Goal: Navigation & Orientation: Find specific page/section

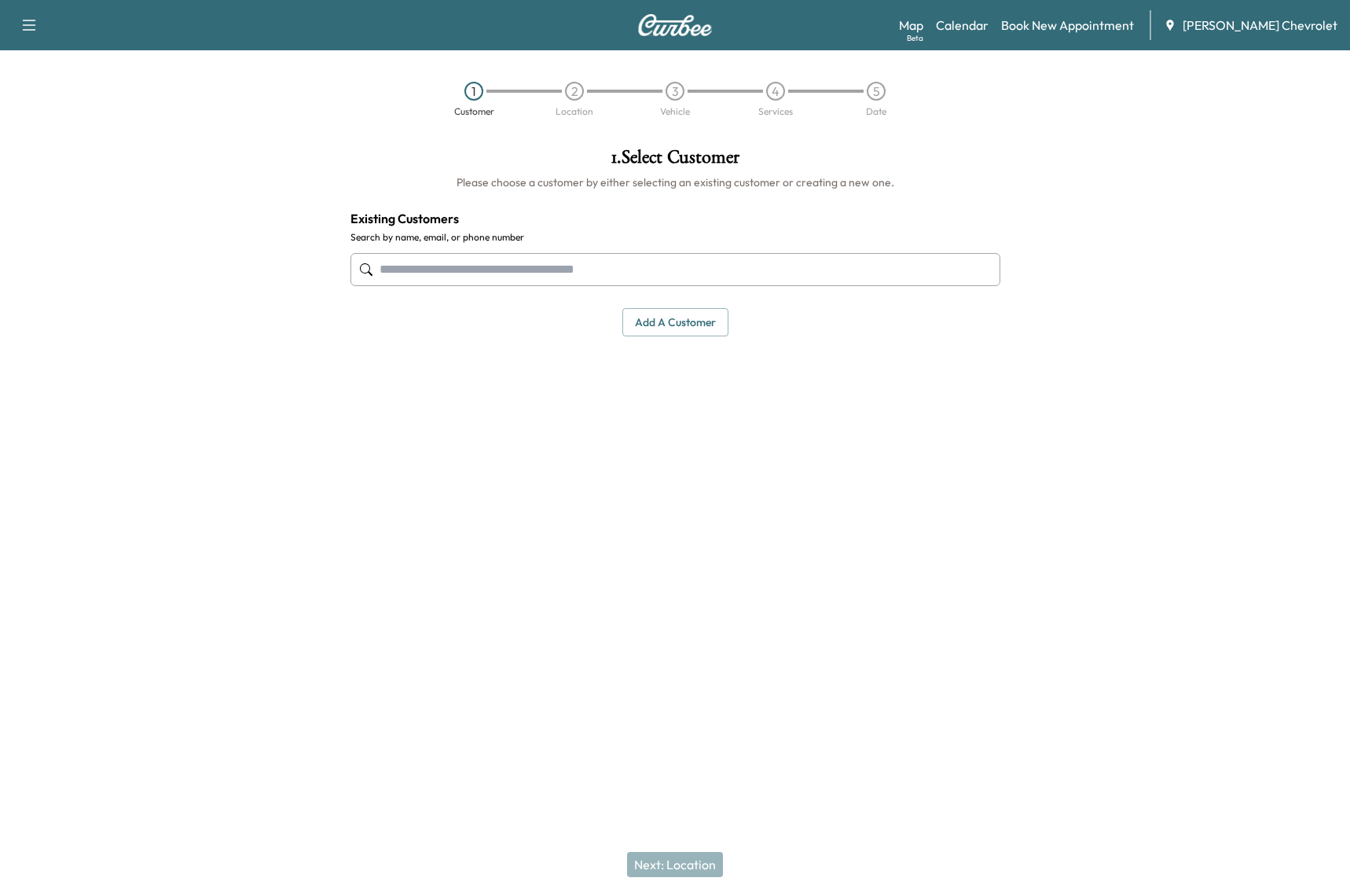
click at [1097, 49] on div "Support Log Out Map Beta Calendar Book New Appointment [PERSON_NAME] Chevrolet" at bounding box center [675, 25] width 1350 height 50
click at [989, 24] on link "Calendar" at bounding box center [963, 25] width 53 height 19
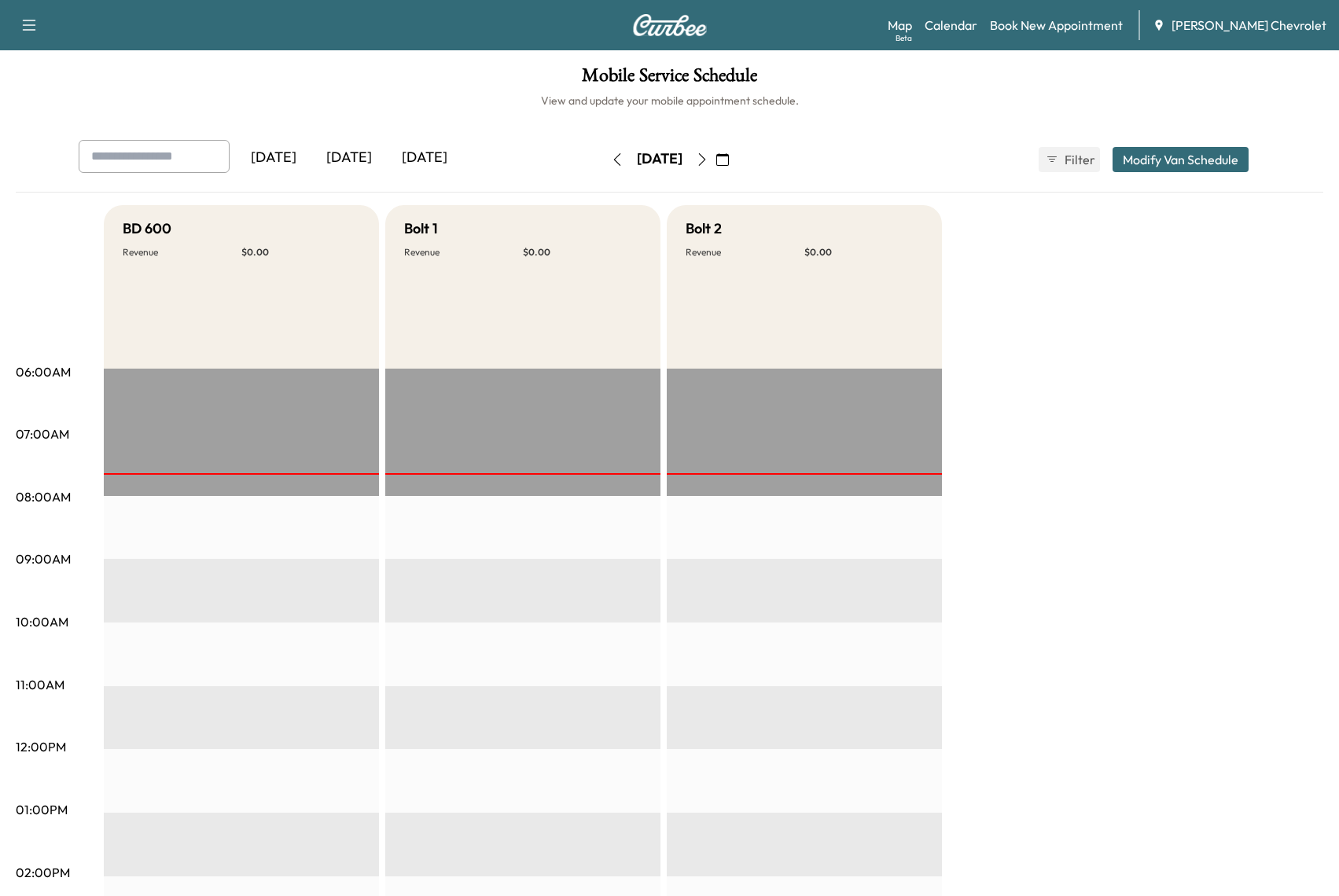
click at [715, 160] on button "button" at bounding box center [702, 159] width 27 height 25
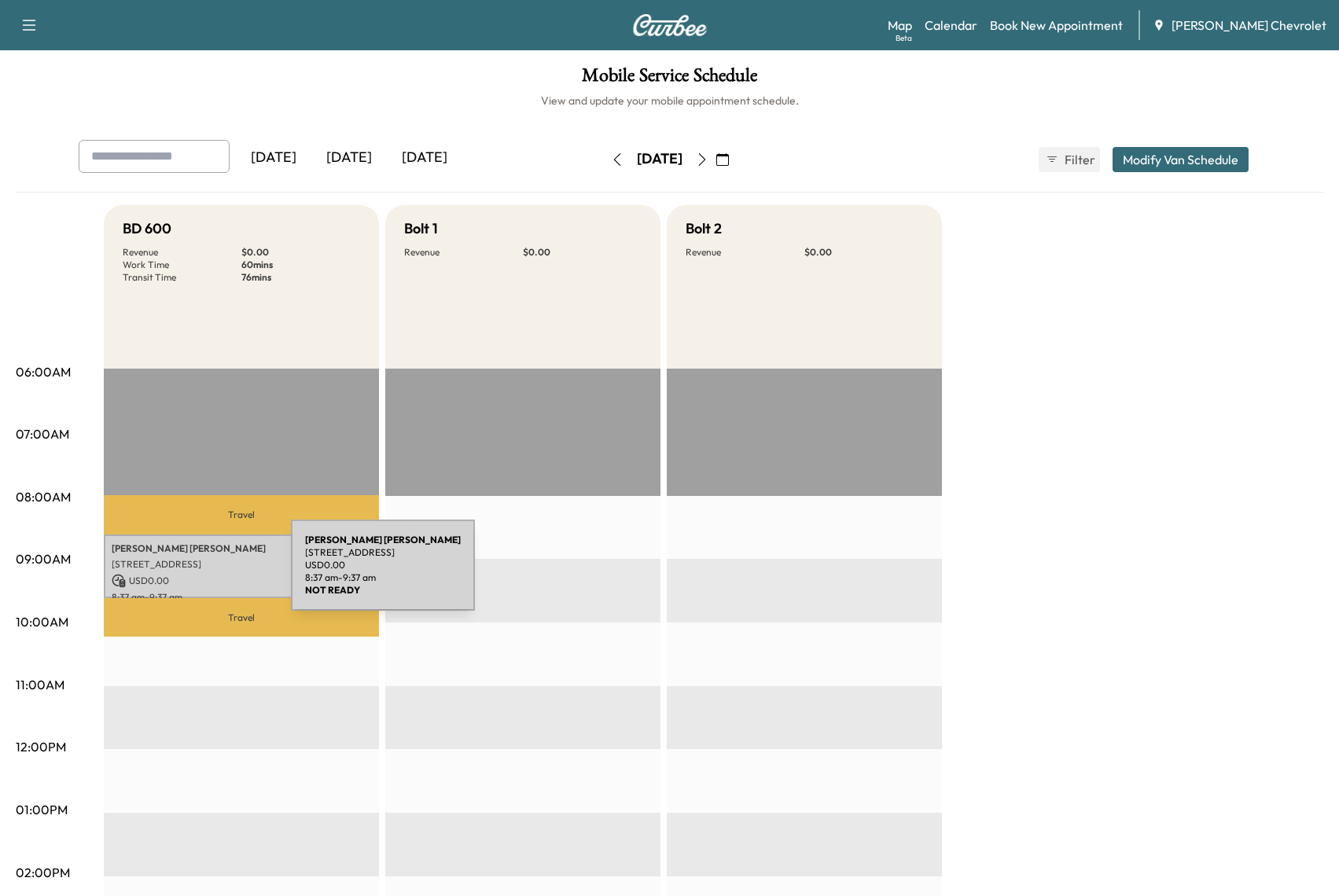
click at [177, 561] on p "[STREET_ADDRESS]" at bounding box center [241, 564] width 259 height 12
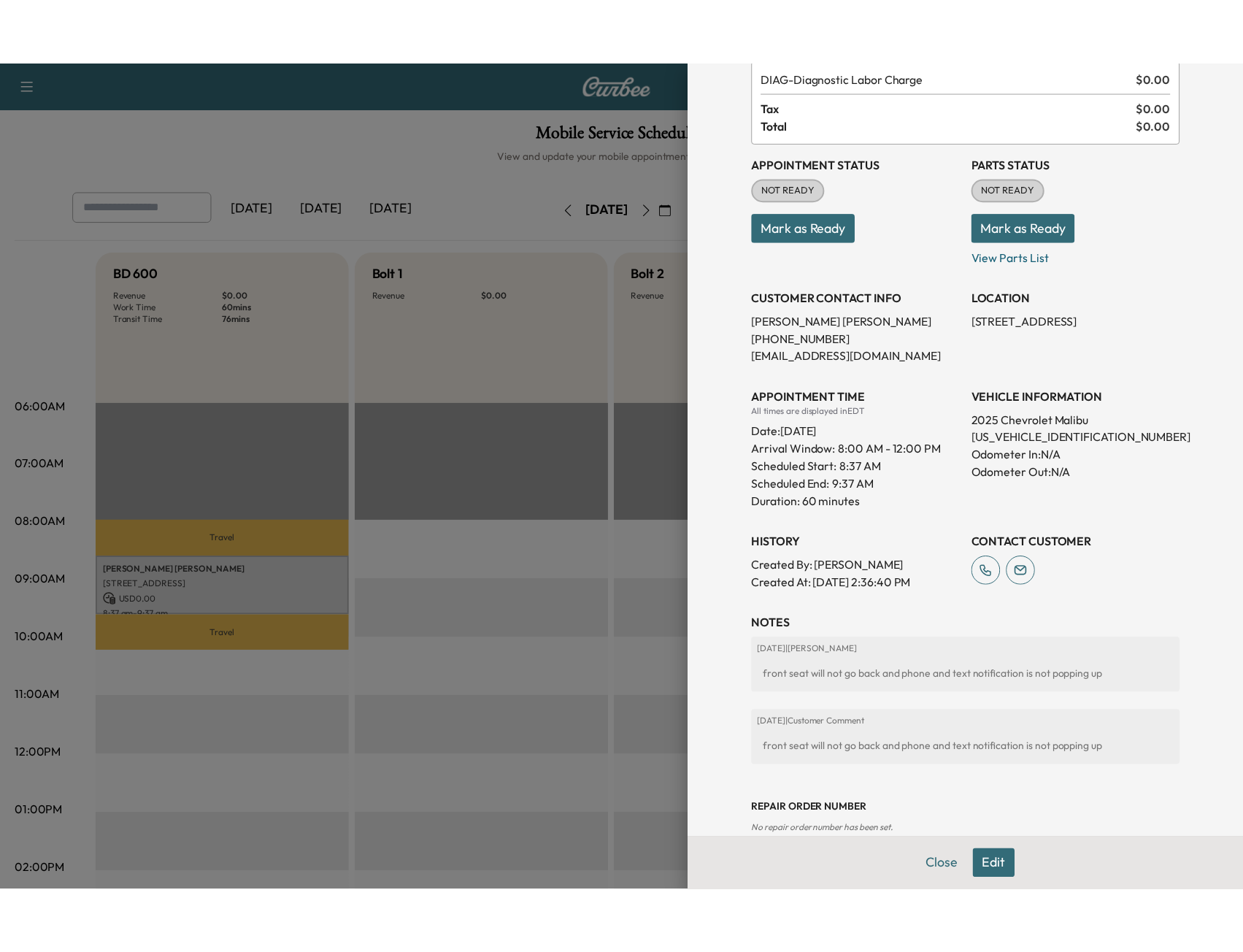
scroll to position [117, 0]
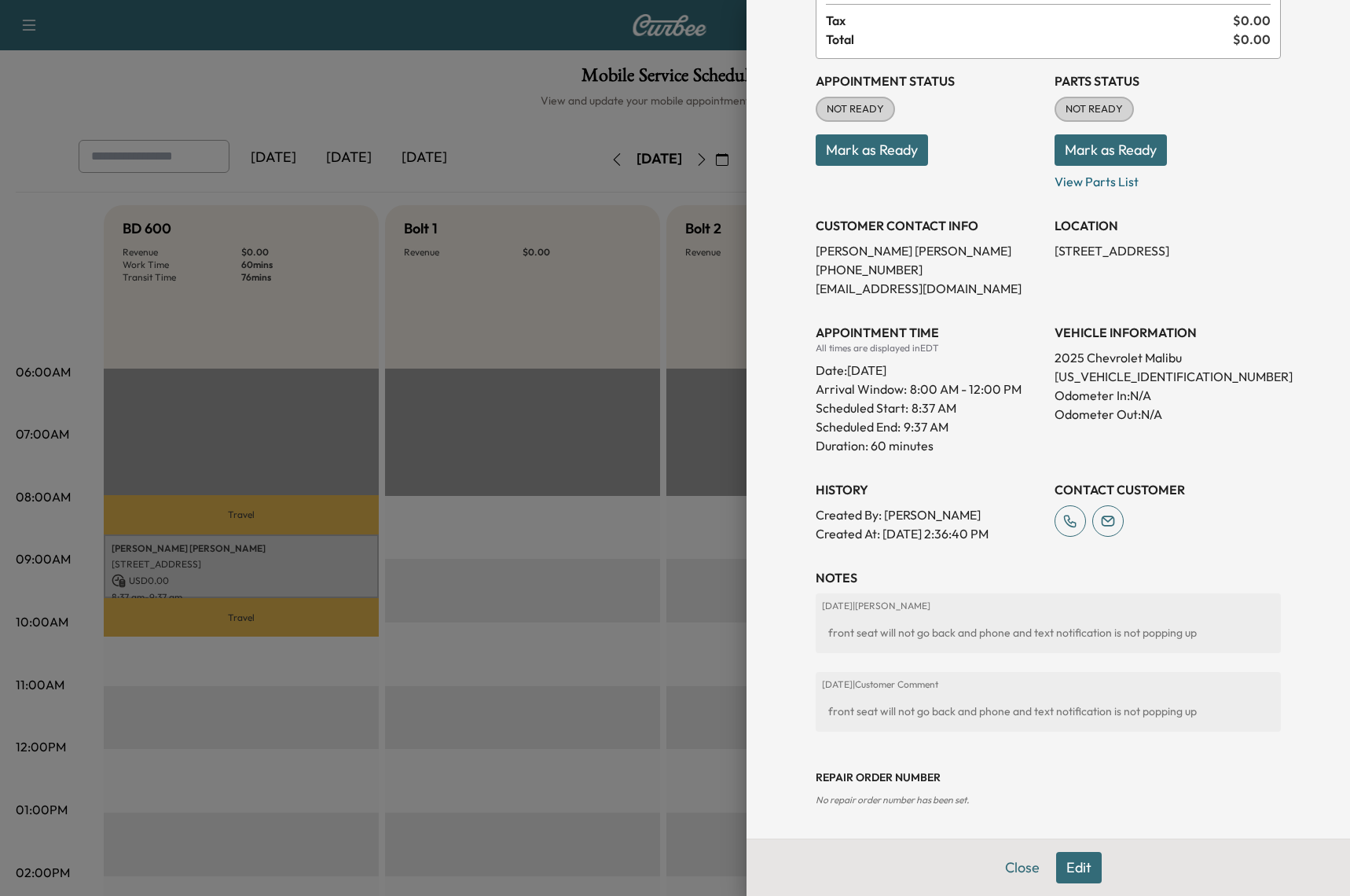
click at [6, 295] on div at bounding box center [675, 448] width 1350 height 896
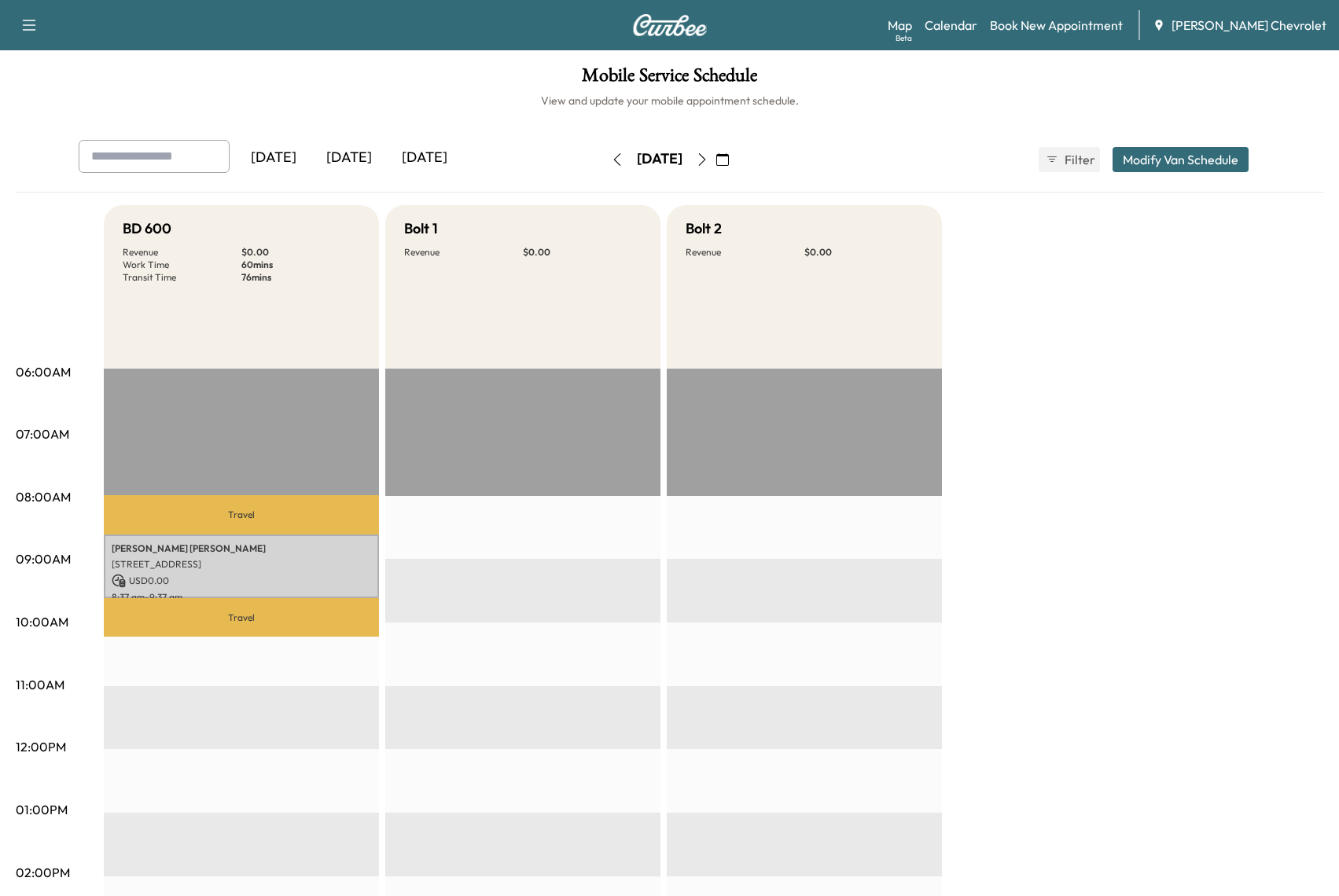
click at [708, 164] on icon "button" at bounding box center [702, 159] width 12 height 12
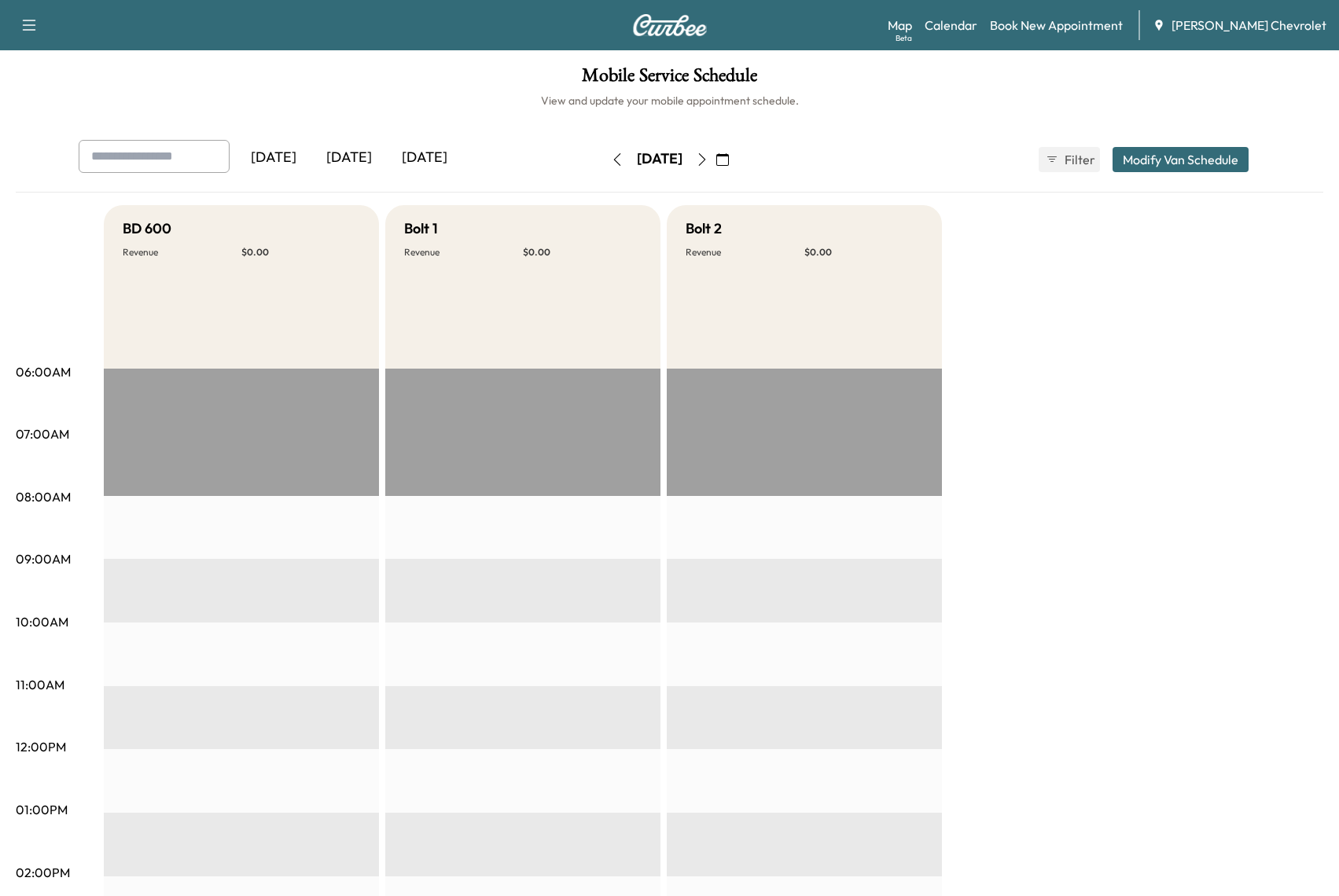
click at [708, 164] on icon "button" at bounding box center [702, 159] width 12 height 12
click at [613, 160] on icon "button" at bounding box center [617, 159] width 7 height 12
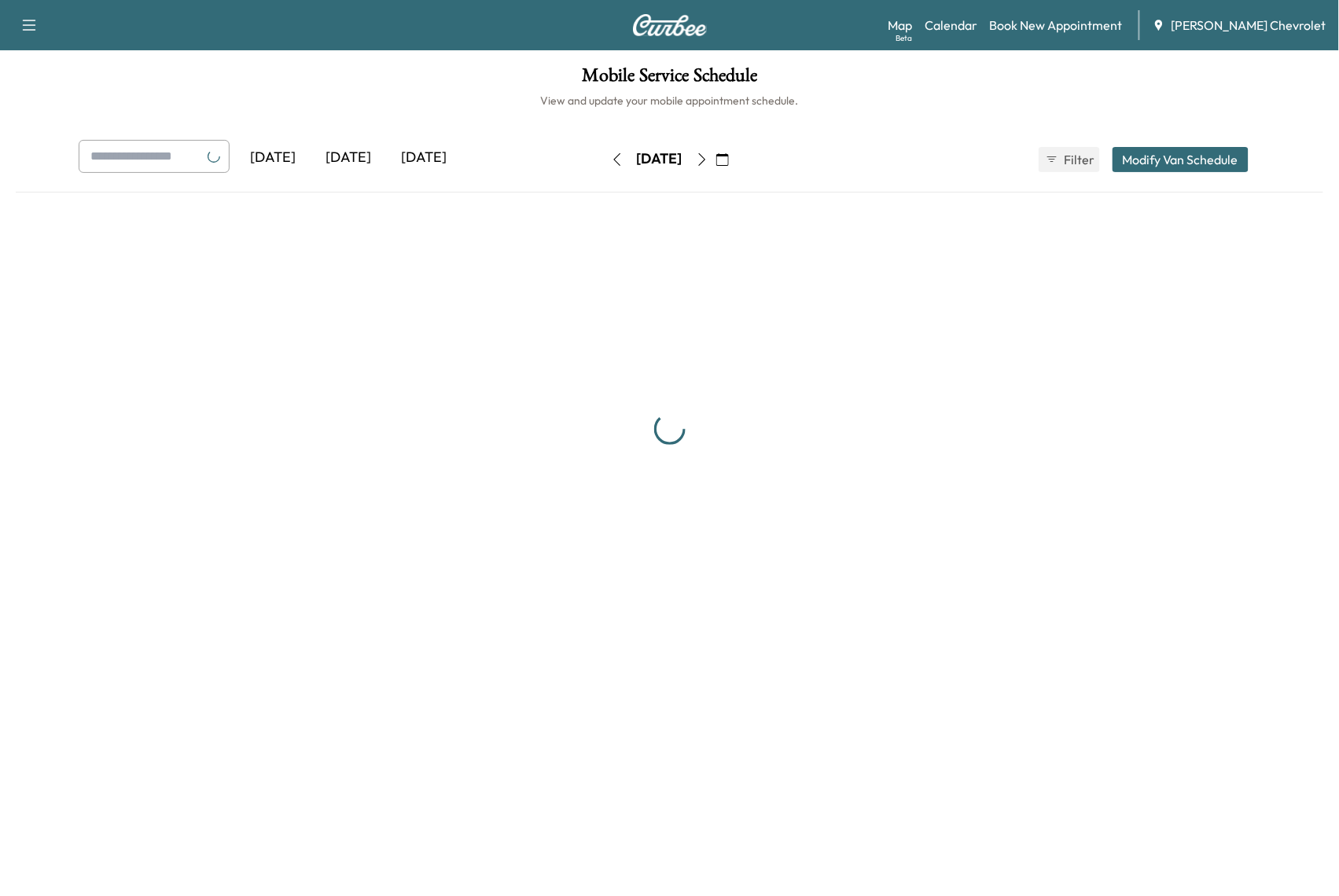
click at [611, 160] on icon "button" at bounding box center [617, 159] width 12 height 12
